Goal: Task Accomplishment & Management: Manage account settings

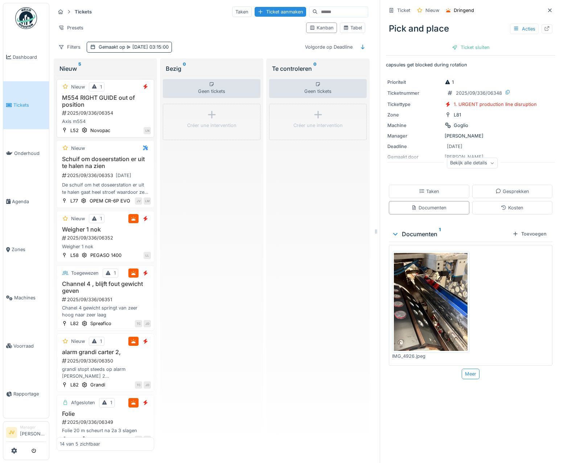
click at [131, 112] on div "2025/09/336/06354" at bounding box center [106, 113] width 90 height 7
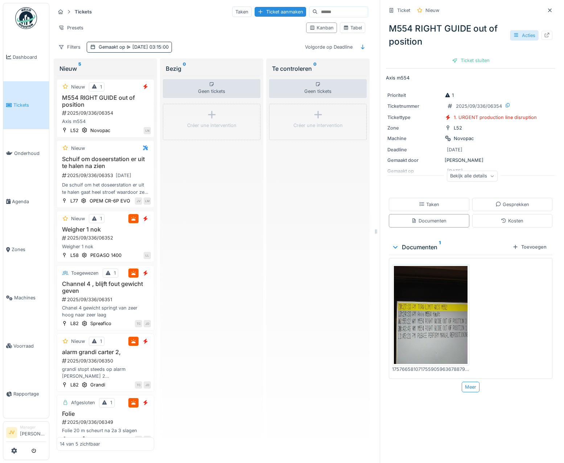
click at [510, 35] on div "Acties" at bounding box center [524, 35] width 29 height 11
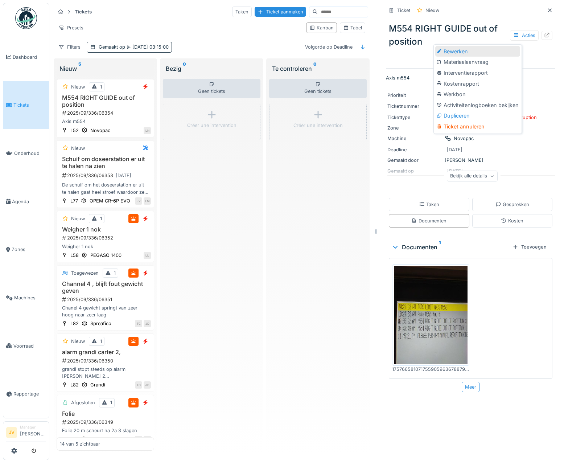
click at [469, 54] on div "Bewerken" at bounding box center [477, 51] width 85 height 11
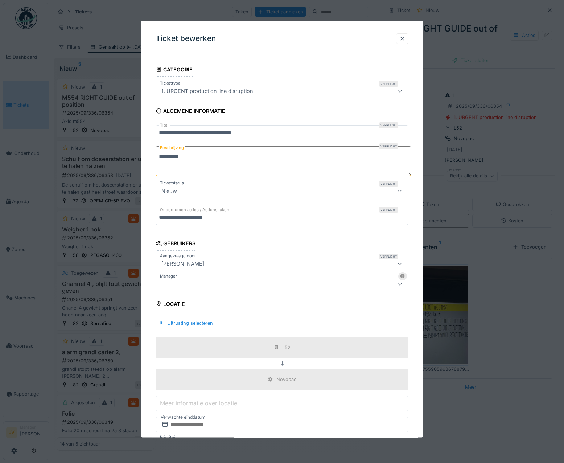
click at [186, 280] on div at bounding box center [267, 284] width 217 height 9
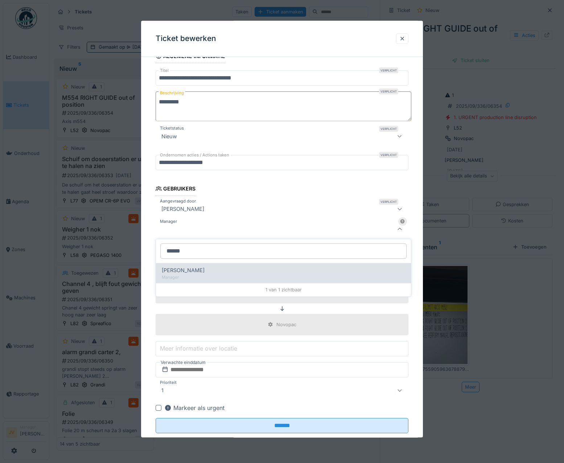
type input "******"
click at [214, 275] on div "Manager" at bounding box center [283, 277] width 243 height 6
type input "****"
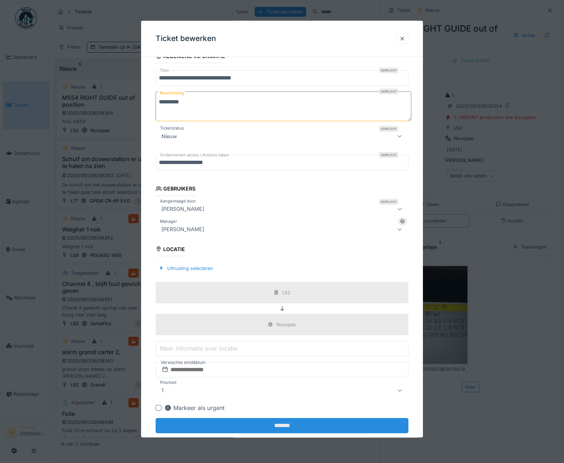
click at [281, 420] on input "*******" at bounding box center [282, 425] width 253 height 15
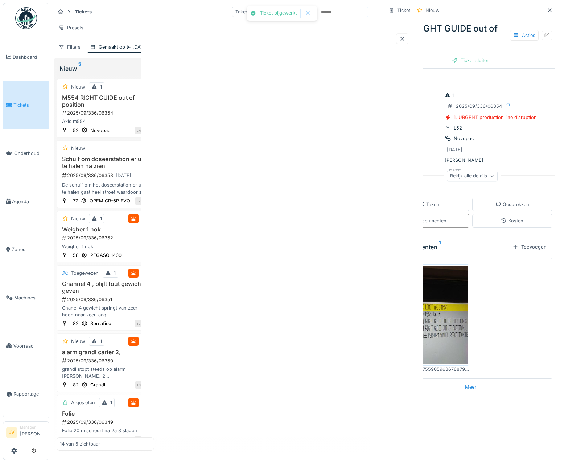
scroll to position [0, 0]
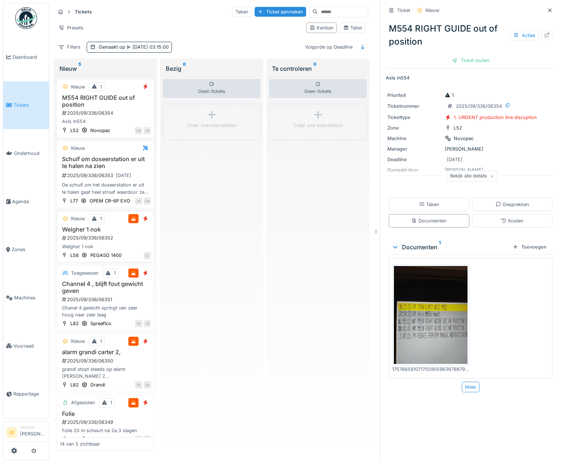
click at [132, 250] on div "Weigher 1 nok 2025/09/336/06352 Weigher 1 nok" at bounding box center [105, 238] width 91 height 24
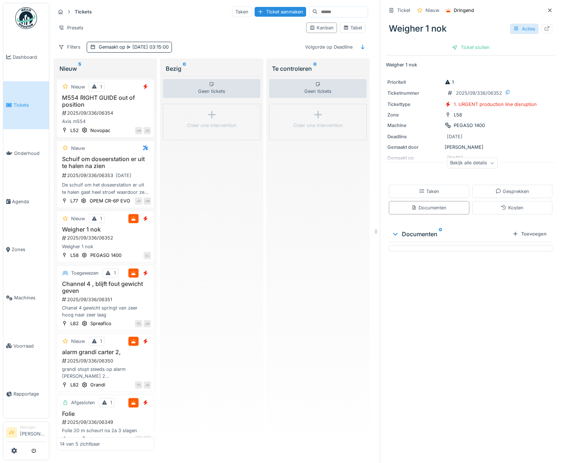
click at [515, 31] on div "Acties" at bounding box center [524, 29] width 29 height 11
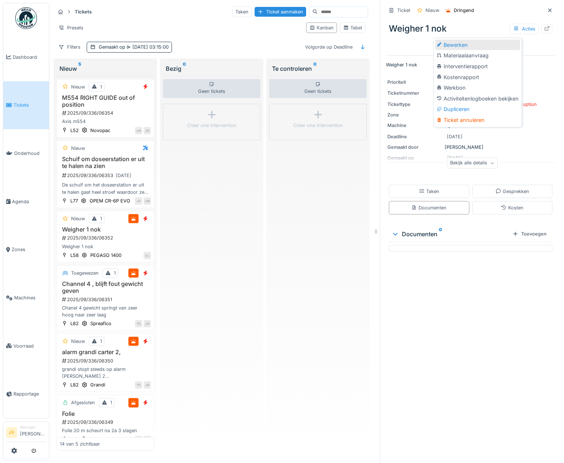
click at [493, 41] on div "Bewerken" at bounding box center [477, 45] width 85 height 11
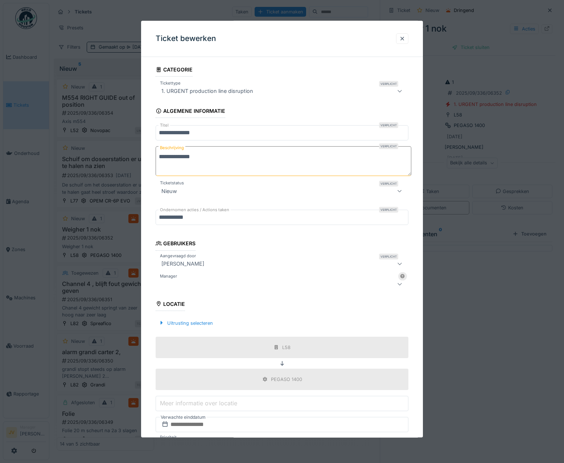
click at [198, 280] on div at bounding box center [267, 284] width 217 height 9
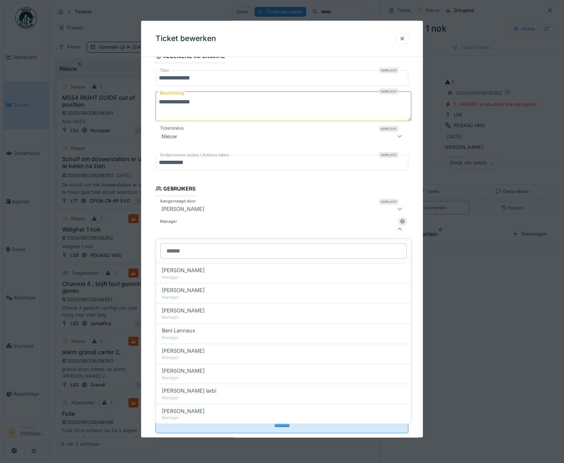
click at [196, 254] on input "Manager" at bounding box center [283, 250] width 246 height 15
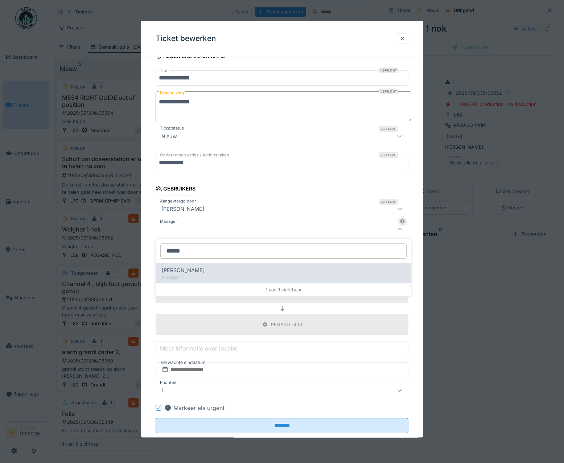
type input "******"
click at [212, 269] on div "[PERSON_NAME]" at bounding box center [283, 270] width 243 height 8
type input "****"
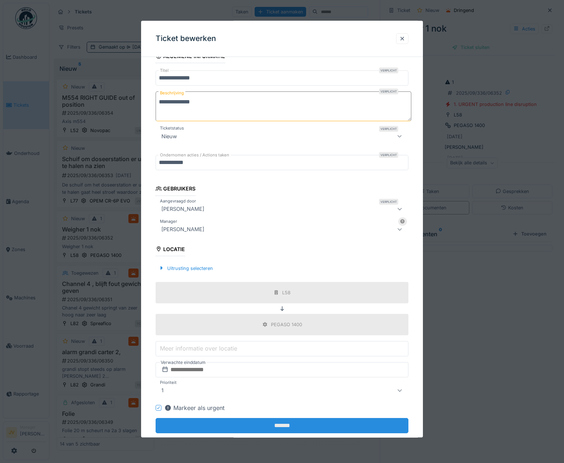
click at [282, 427] on input "*******" at bounding box center [282, 425] width 253 height 15
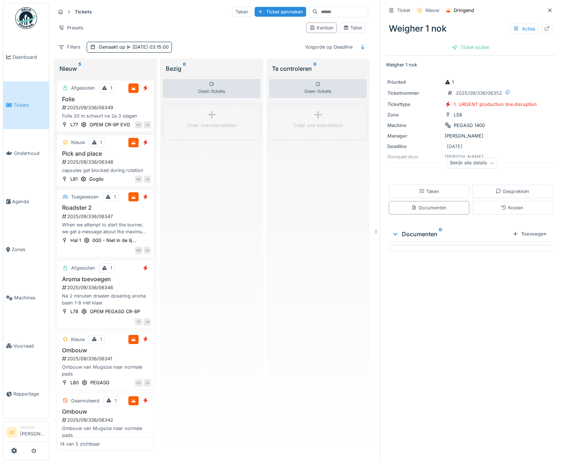
scroll to position [326, 0]
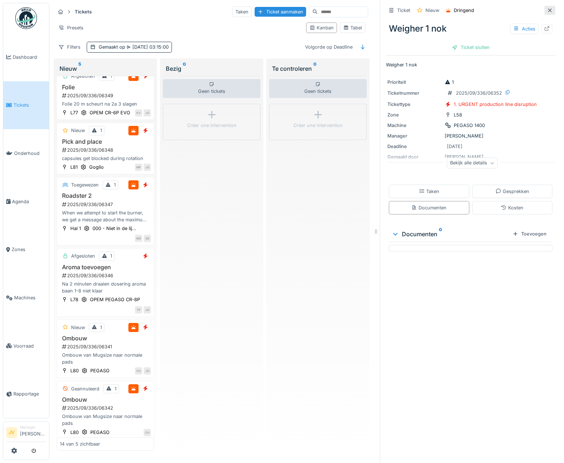
click at [547, 11] on icon at bounding box center [550, 10] width 6 height 5
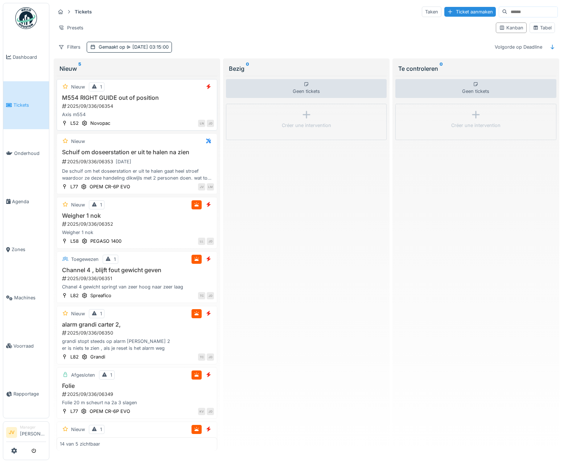
click at [160, 113] on div "Axis m554" at bounding box center [137, 114] width 154 height 7
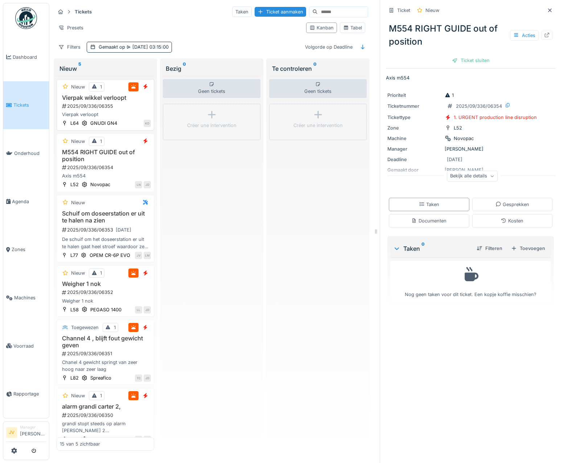
click at [131, 113] on div "Vierpak verloopt" at bounding box center [105, 114] width 91 height 7
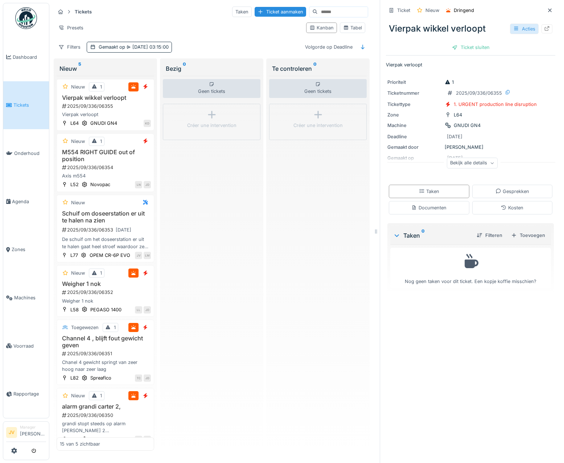
click at [512, 30] on div "Acties" at bounding box center [524, 29] width 29 height 11
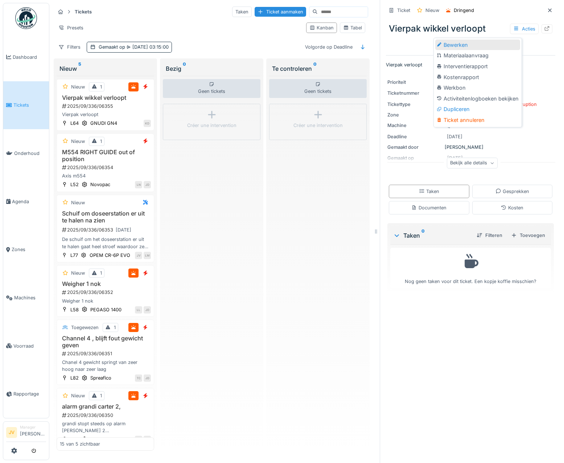
click at [489, 49] on div "Bewerken" at bounding box center [477, 45] width 85 height 11
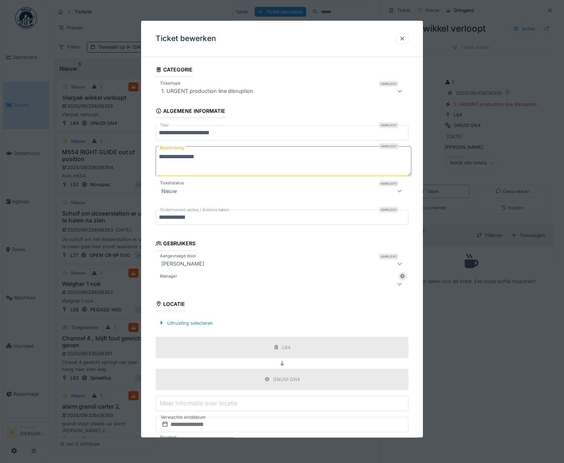
drag, startPoint x: 217, startPoint y: 265, endPoint x: 150, endPoint y: 264, distance: 67.1
click at [150, 264] on div "**********" at bounding box center [282, 285] width 282 height 445
drag, startPoint x: 150, startPoint y: 264, endPoint x: 227, endPoint y: 265, distance: 76.9
click at [227, 265] on div "[PERSON_NAME]" at bounding box center [267, 263] width 217 height 9
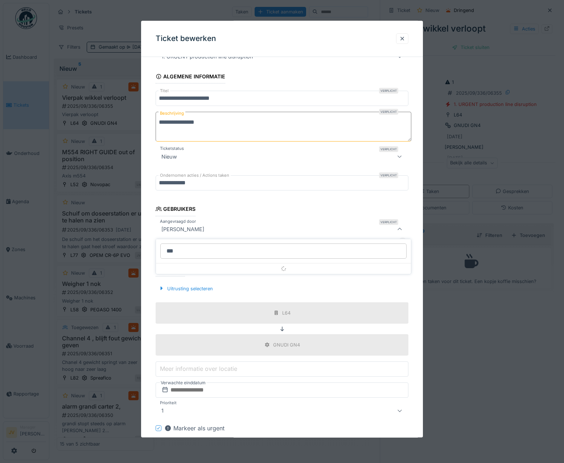
type input "***"
click at [197, 228] on div "[PERSON_NAME]" at bounding box center [183, 229] width 49 height 9
drag, startPoint x: 197, startPoint y: 228, endPoint x: 207, endPoint y: 227, distance: 9.9
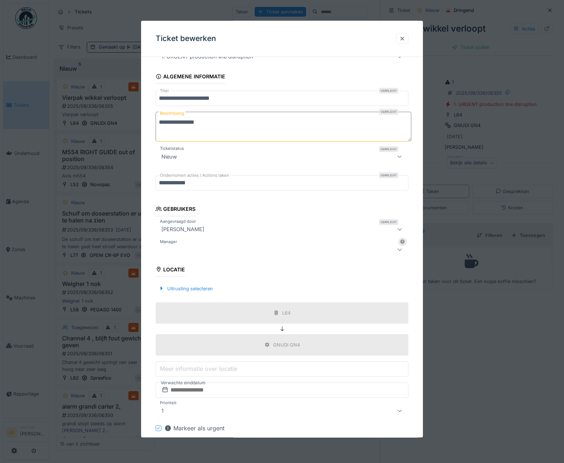
click at [207, 227] on div "[PERSON_NAME]" at bounding box center [183, 229] width 49 height 9
click at [210, 228] on div "[PERSON_NAME]" at bounding box center [267, 229] width 217 height 9
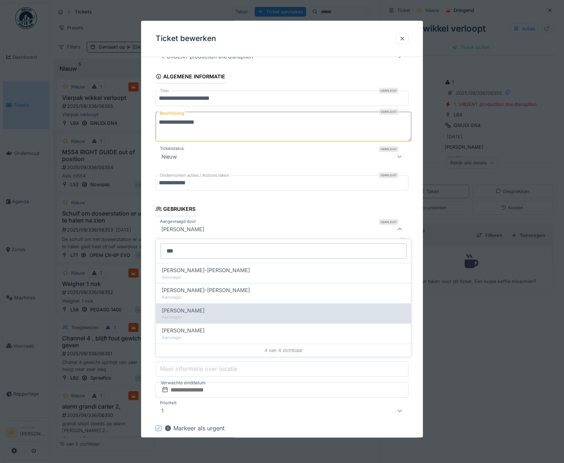
type input "***"
click at [200, 316] on div "Aanvrager" at bounding box center [283, 317] width 243 height 6
type input "****"
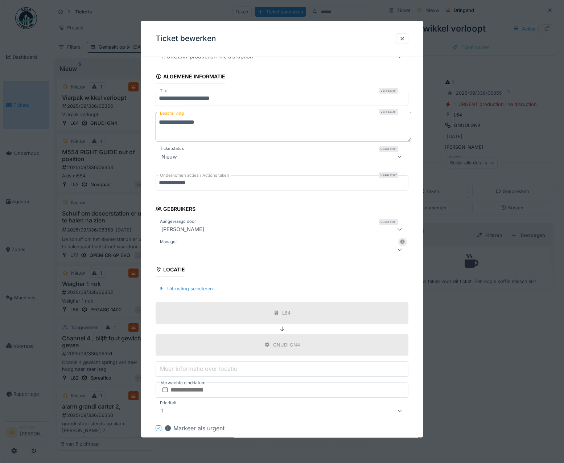
click at [194, 250] on div at bounding box center [267, 249] width 217 height 9
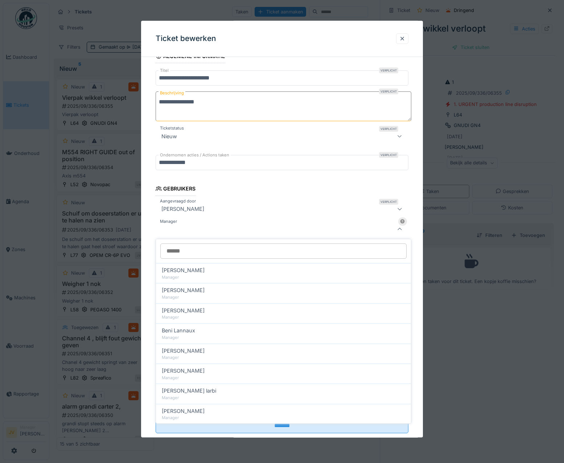
click at [199, 255] on input "Manager" at bounding box center [283, 250] width 246 height 15
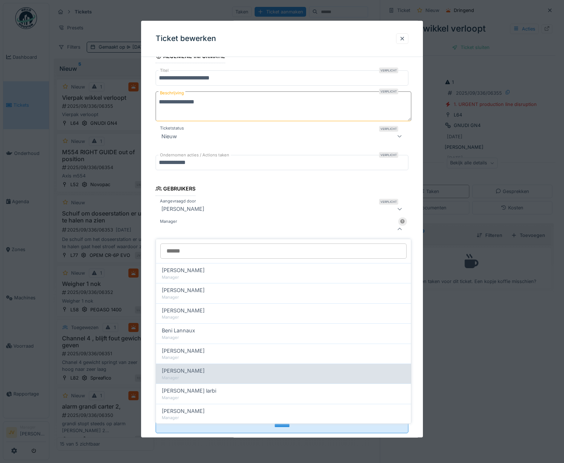
scroll to position [36, 0]
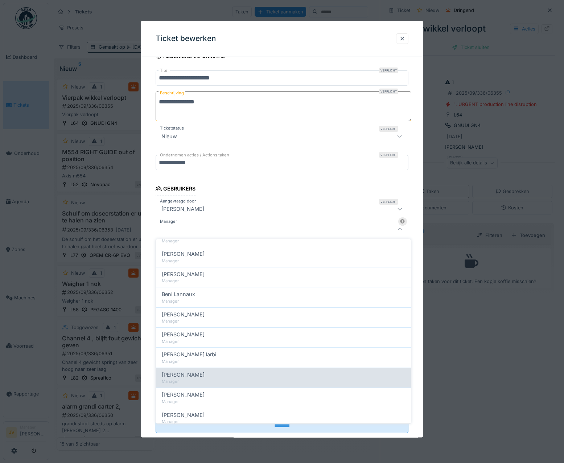
click at [203, 369] on div "Jasper De wit Manager" at bounding box center [283, 377] width 255 height 20
type input "****"
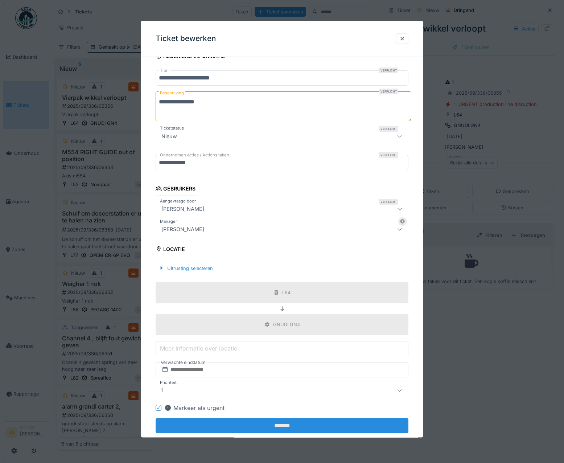
click at [296, 428] on input "*******" at bounding box center [282, 425] width 253 height 15
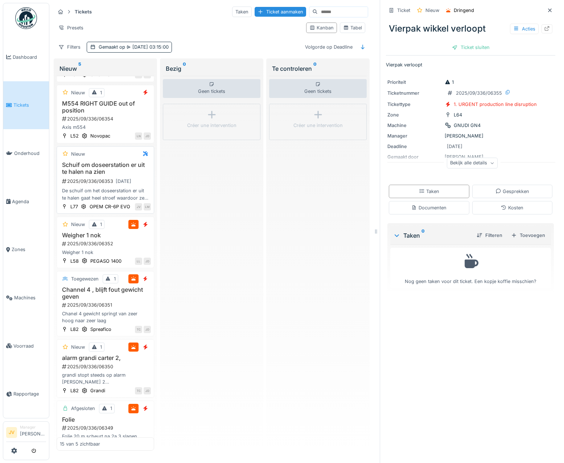
scroll to position [0, 0]
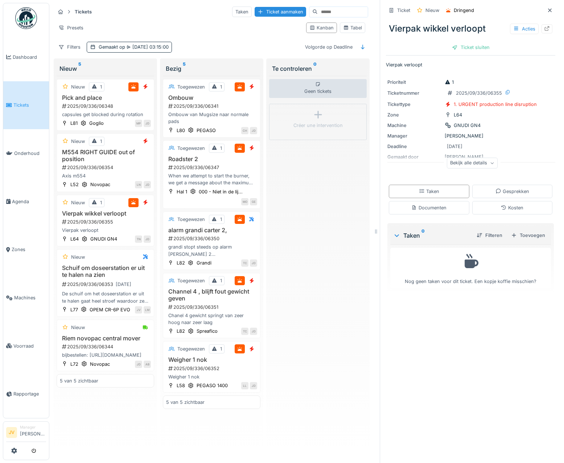
scroll to position [5, 0]
click at [547, 8] on icon at bounding box center [550, 10] width 6 height 5
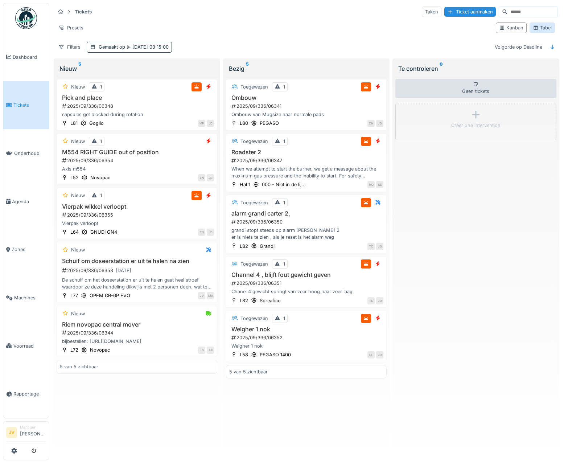
click at [539, 25] on div "Tabel" at bounding box center [542, 27] width 19 height 7
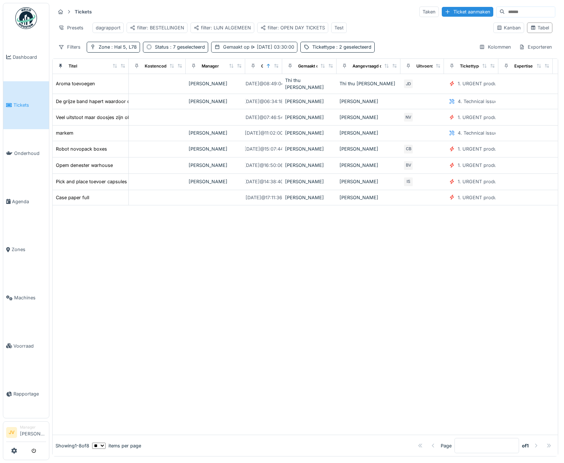
click at [251, 48] on icon at bounding box center [253, 46] width 4 height 3
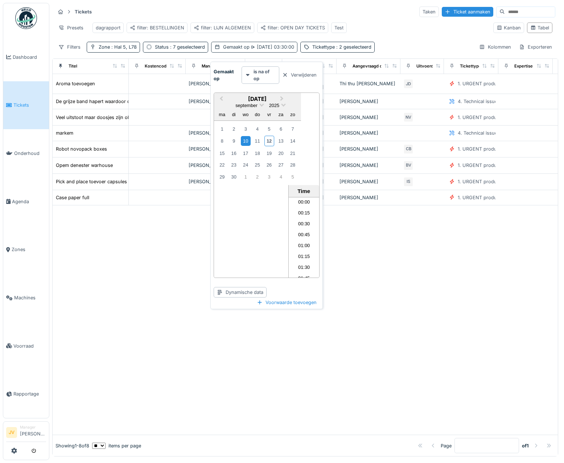
scroll to position [118, 0]
click at [267, 137] on div "12" at bounding box center [269, 141] width 10 height 11
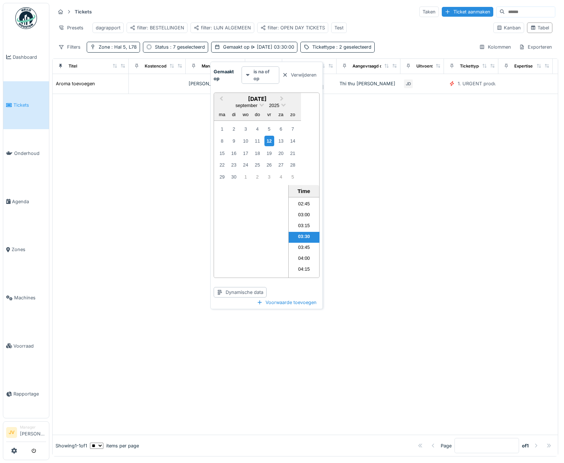
click at [262, 76] on strong "is na of op" at bounding box center [265, 75] width 22 height 14
click at [266, 147] on div "is na of op" at bounding box center [264, 148] width 42 height 11
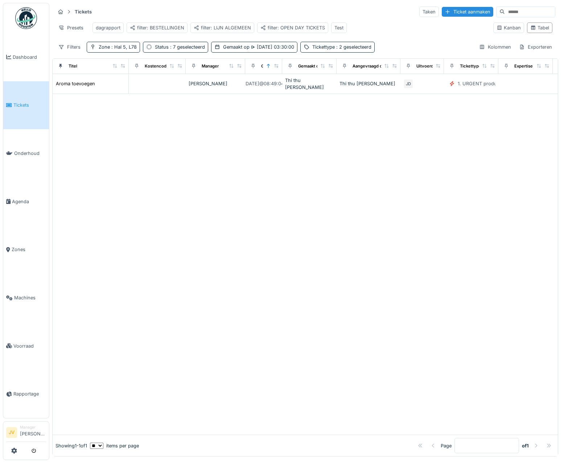
click at [156, 139] on div at bounding box center [305, 264] width 505 height 341
click at [125, 50] on span ": Hal 5, L78" at bounding box center [123, 46] width 27 height 5
click at [134, 84] on icon at bounding box center [133, 84] width 6 height 5
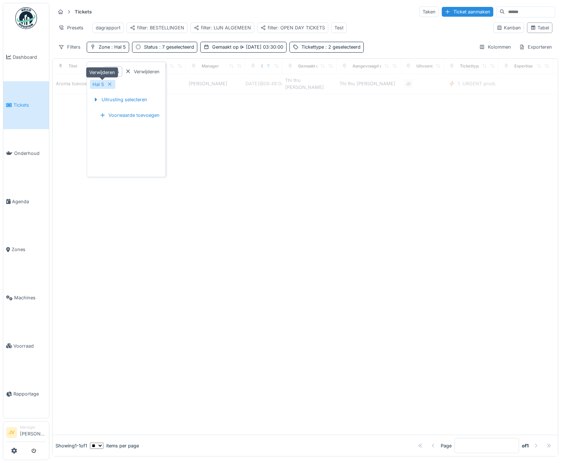
click at [110, 84] on icon at bounding box center [110, 84] width 6 height 5
click at [233, 109] on div "Titel Kostencode Manager Gemaakt op Gemaakt door Aangevraagd door Uitvoerder Ti…" at bounding box center [305, 257] width 506 height 398
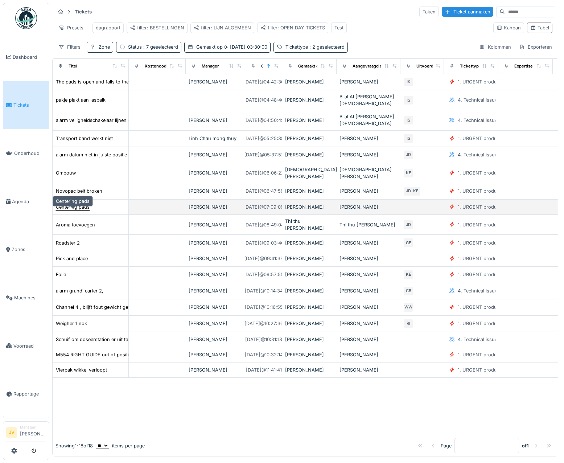
click at [74, 210] on div "Centering pads" at bounding box center [73, 206] width 34 height 7
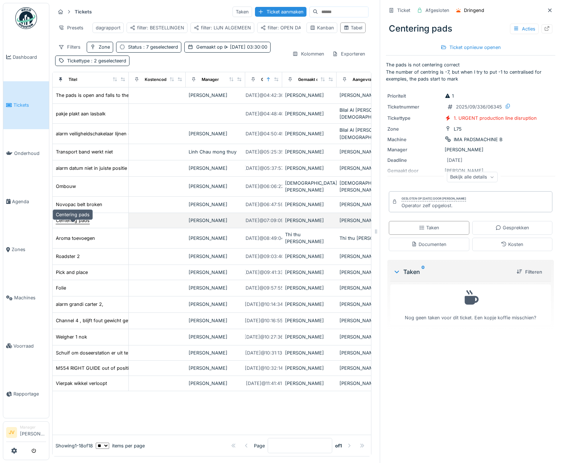
click at [73, 224] on div "Centering pads" at bounding box center [73, 220] width 34 height 7
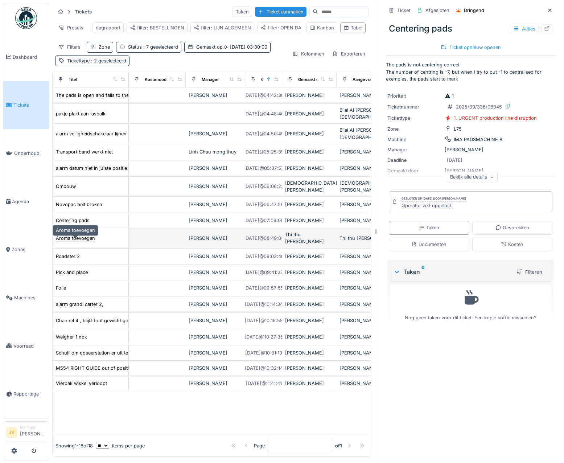
click at [78, 242] on div "Aroma toevoegen" at bounding box center [75, 238] width 39 height 7
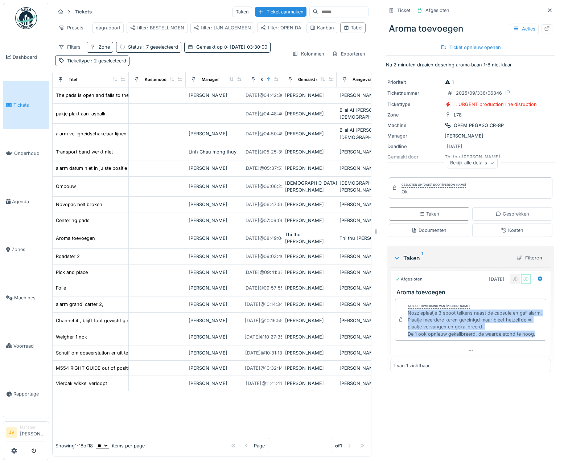
drag, startPoint x: 403, startPoint y: 314, endPoint x: 531, endPoint y: 338, distance: 130.3
click at [531, 337] on div "Nozzleplaatje 3 spoot telkens naast de capsule en gaf alarm. Plaatje meerdere k…" at bounding box center [475, 323] width 135 height 28
copy div "Nozzleplaatje 3 spoot telkens naast de capsule en gaf alarm. Plaatje meerdere k…"
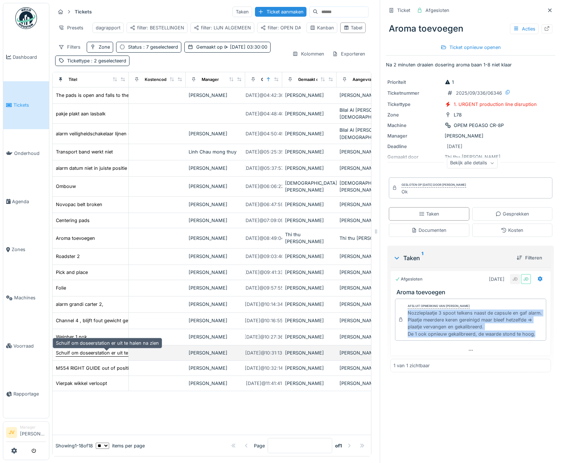
click at [92, 354] on div "Schuif om doseerstation er uit te halen na zien" at bounding box center [107, 352] width 103 height 7
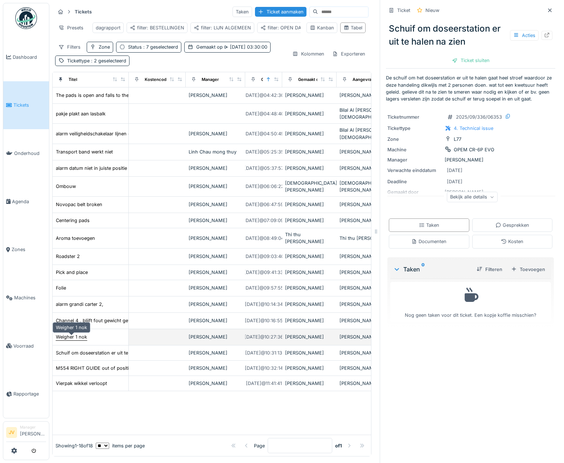
click at [83, 340] on div "Weigher 1 nok" at bounding box center [71, 336] width 31 height 7
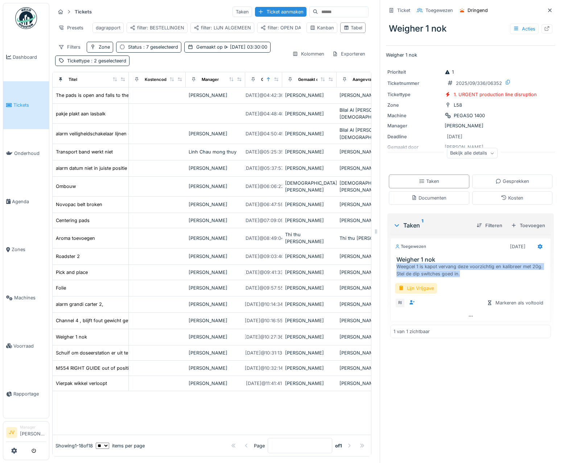
drag, startPoint x: 391, startPoint y: 267, endPoint x: 457, endPoint y: 276, distance: 66.3
click at [457, 276] on div "Weegcel 1 is kapot vervang deze voorzichtig en kalibreer met 20g. Stel de dip s…" at bounding box center [471, 270] width 151 height 14
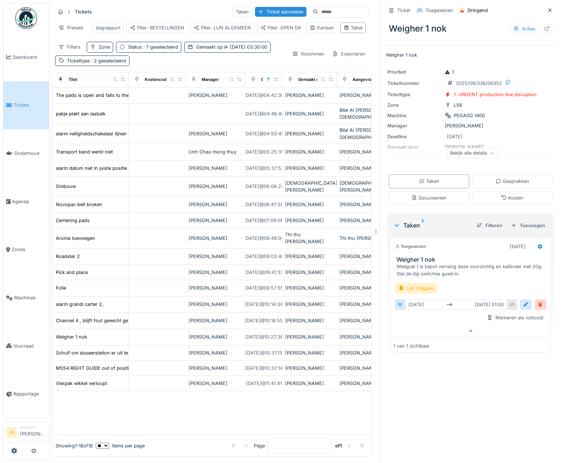
drag, startPoint x: 457, startPoint y: 276, endPoint x: 487, endPoint y: 283, distance: 31.4
click at [487, 283] on div "Lijn Vrijgave" at bounding box center [470, 288] width 151 height 11
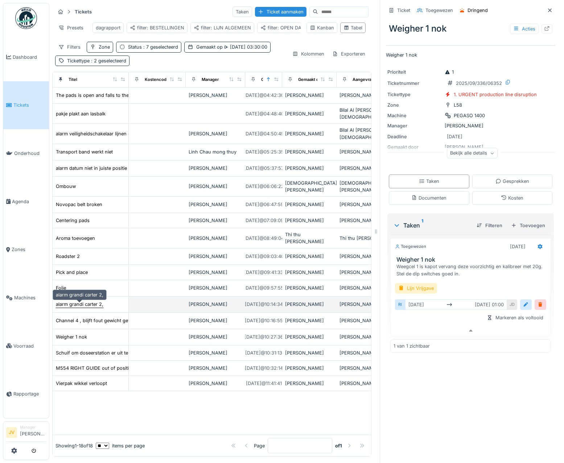
click at [83, 301] on div "alarm grandi carter 2," at bounding box center [80, 304] width 48 height 7
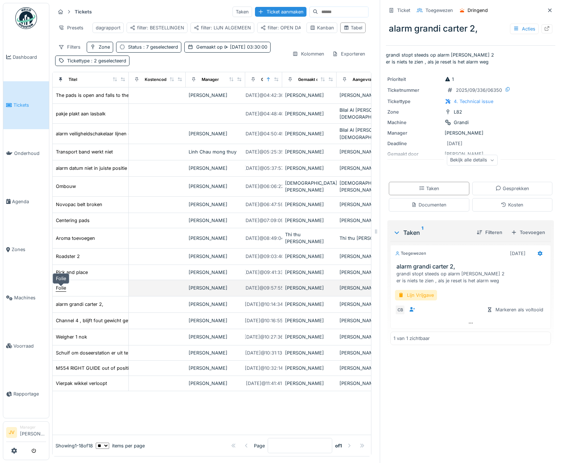
click at [63, 284] on div "Folie" at bounding box center [61, 287] width 10 height 7
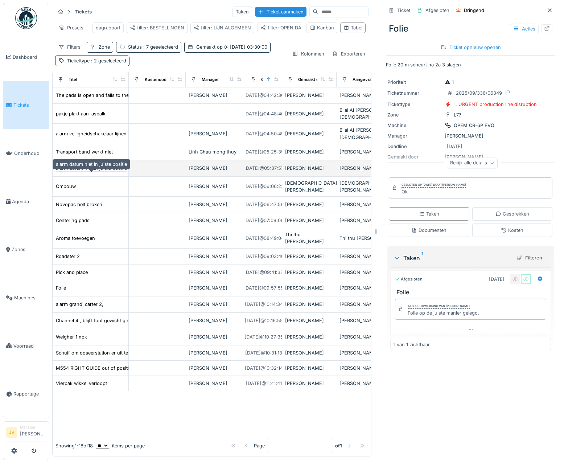
click at [98, 172] on div "alarm datum niet in juiste positie" at bounding box center [91, 168] width 71 height 7
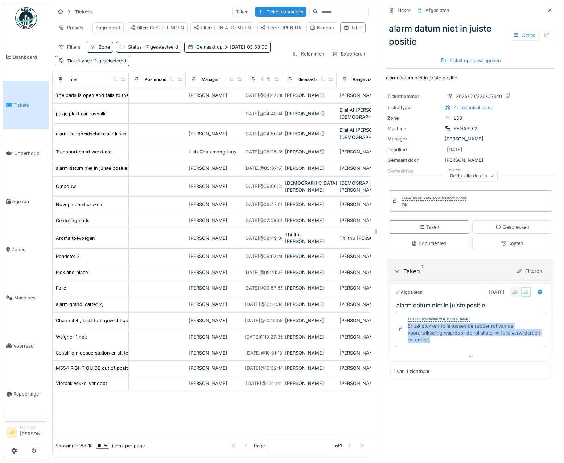
drag, startPoint x: 400, startPoint y: 328, endPoint x: 443, endPoint y: 344, distance: 45.6
click at [443, 344] on div "Afsluit opmerking van Jasper De wit Er zat stukken folie tussen de rubber rol v…" at bounding box center [470, 329] width 151 height 35
copy div "Er zat stukken folie tussen de rubber rol van de voorafwikkeling waardoor de ro…"
click at [548, 9] on icon at bounding box center [550, 10] width 4 height 4
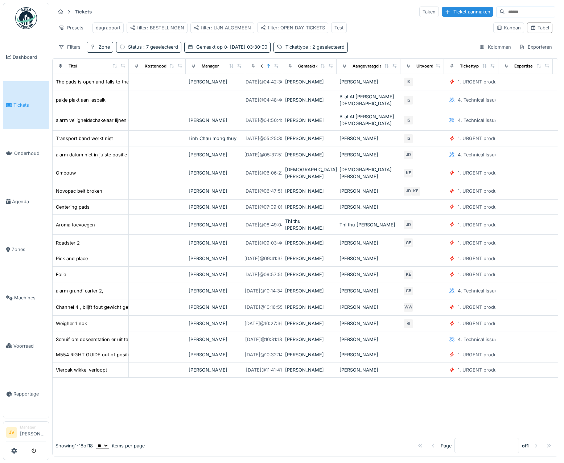
click at [28, 99] on link "Tickets" at bounding box center [26, 105] width 46 height 48
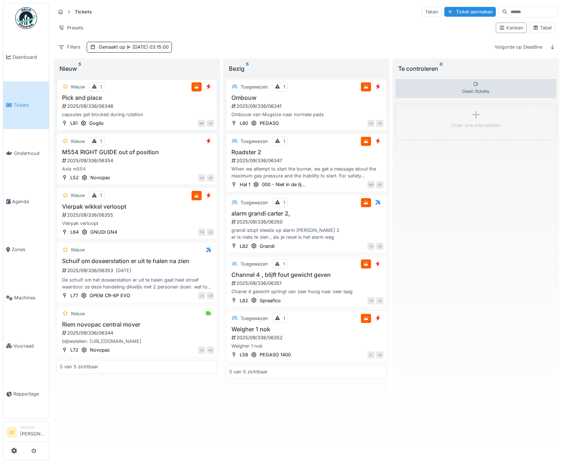
click at [162, 115] on div "capsules get blocked during rotation" at bounding box center [137, 114] width 154 height 7
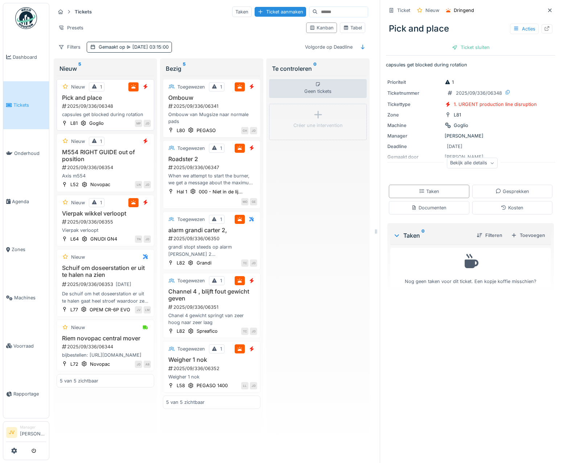
click at [136, 112] on div "capsules get blocked during rotation" at bounding box center [105, 114] width 91 height 7
click at [544, 10] on div at bounding box center [549, 10] width 11 height 9
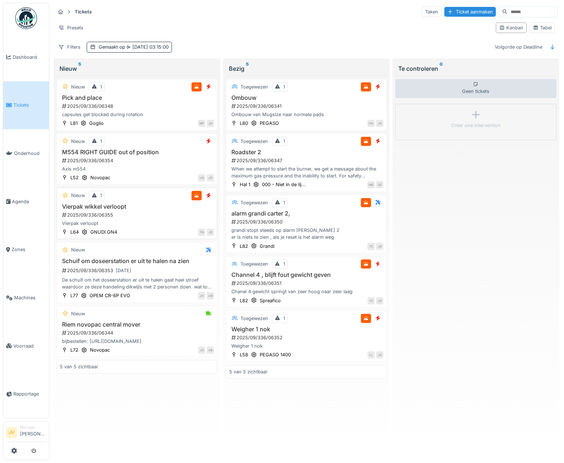
click at [183, 216] on div "2025/09/336/06355" at bounding box center [137, 214] width 153 height 7
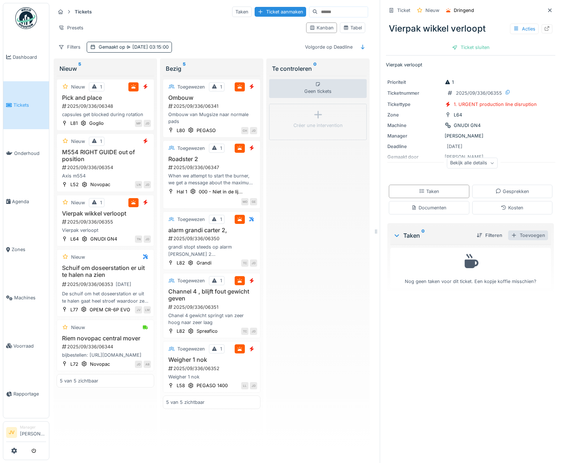
click at [517, 236] on div "Toevoegen" at bounding box center [528, 235] width 40 height 10
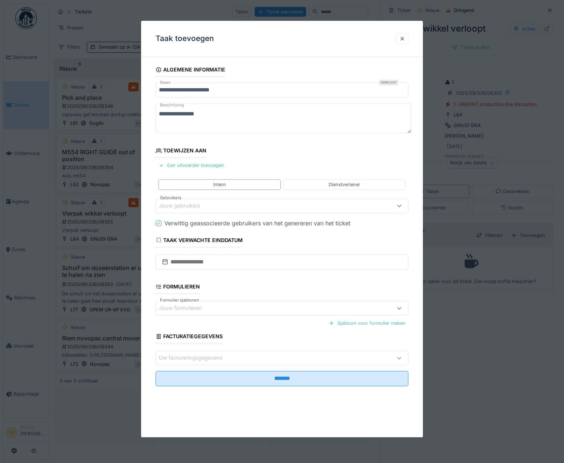
click at [173, 207] on div "Jouw gebruikers" at bounding box center [185, 206] width 52 height 8
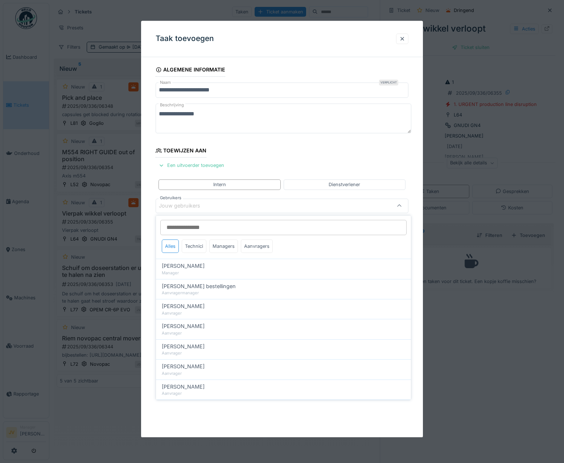
click at [178, 223] on input "Gebruikers" at bounding box center [283, 227] width 246 height 15
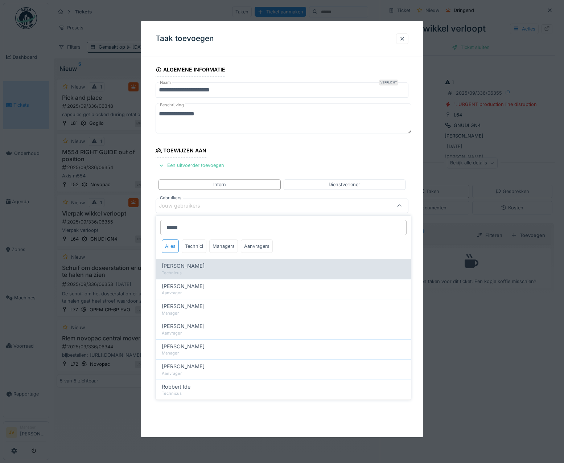
type input "****"
click at [195, 272] on div "Technicus" at bounding box center [283, 273] width 243 height 6
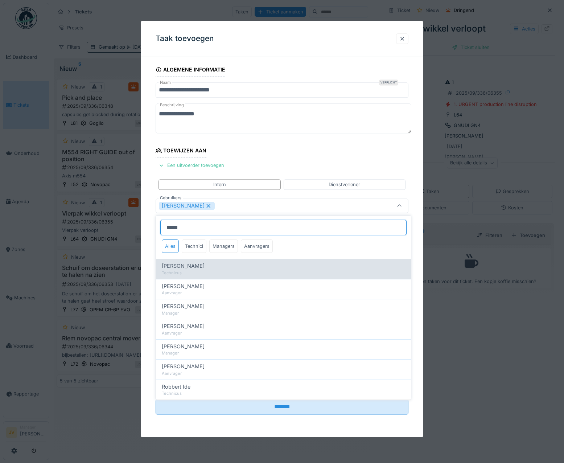
type input "****"
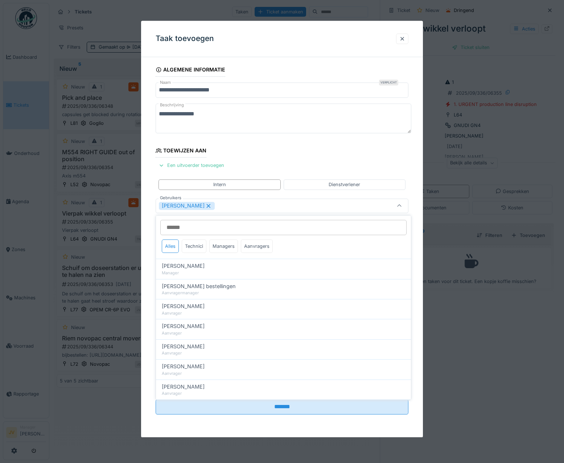
click at [224, 206] on div "[PERSON_NAME]" at bounding box center [267, 206] width 216 height 8
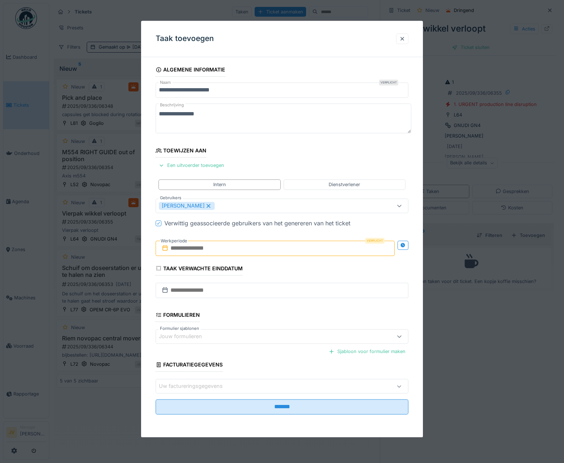
click at [193, 248] on input "text" at bounding box center [275, 247] width 239 height 15
click at [288, 306] on div "12" at bounding box center [288, 307] width 10 height 11
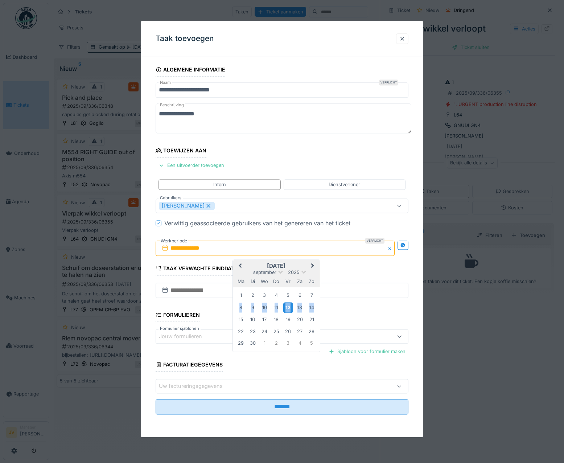
click at [288, 306] on div "12" at bounding box center [288, 307] width 10 height 11
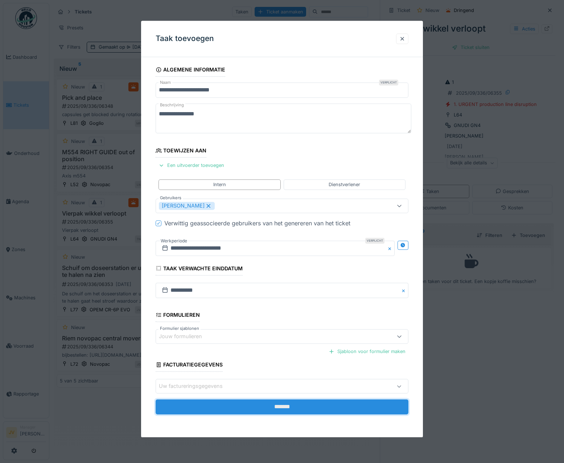
click at [270, 410] on input "*******" at bounding box center [282, 406] width 253 height 15
